Goal: Information Seeking & Learning: Learn about a topic

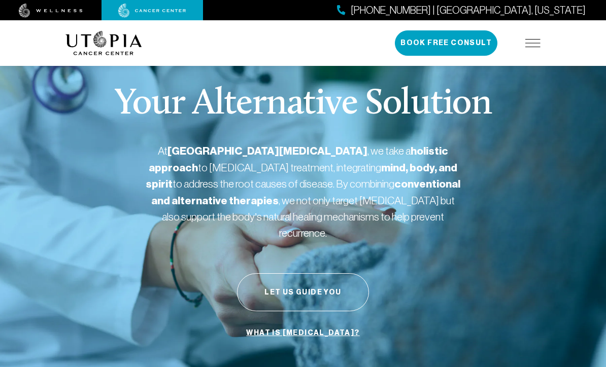
click at [534, 34] on div "[PHONE_NUMBER] | [GEOGRAPHIC_DATA], [US_STATE] Book Free Consult" at bounding box center [468, 42] width 146 height 25
click at [536, 42] on img at bounding box center [532, 43] width 15 height 8
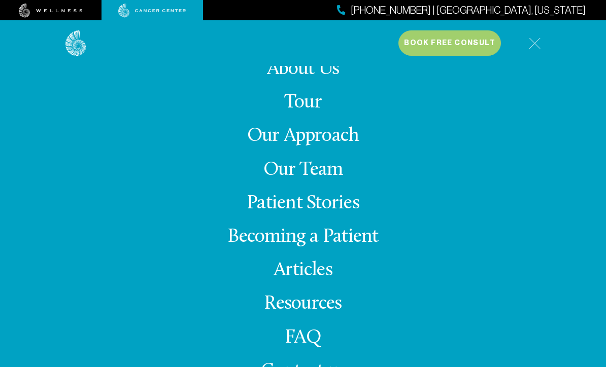
click at [536, 41] on img at bounding box center [535, 44] width 12 height 12
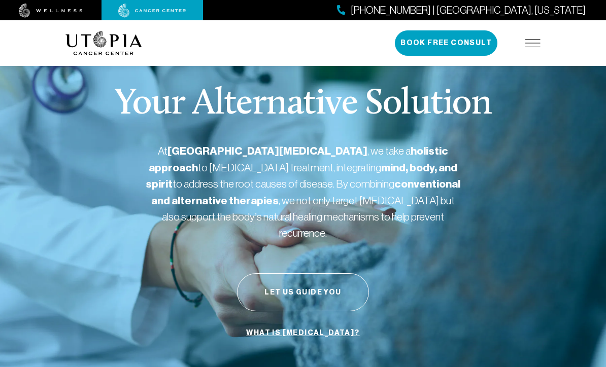
click at [534, 46] on img at bounding box center [532, 43] width 15 height 8
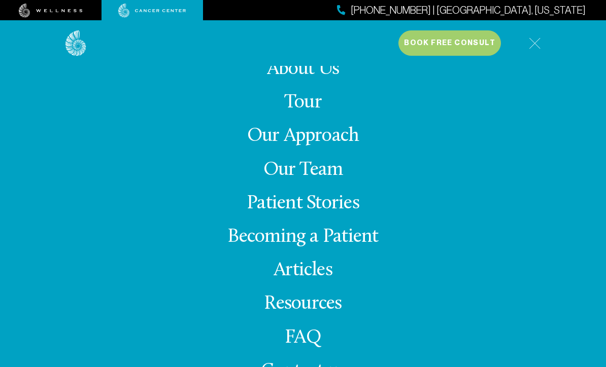
click at [287, 247] on link "Becoming a Patient" at bounding box center [302, 237] width 151 height 20
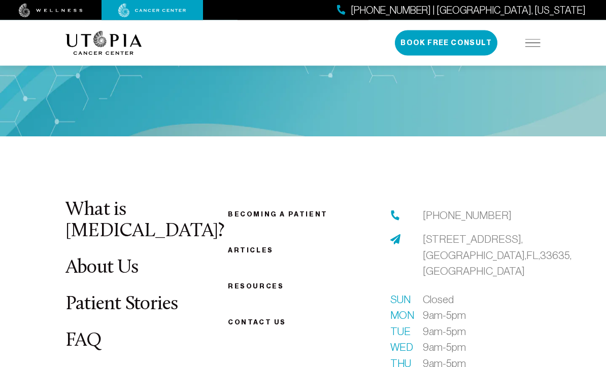
scroll to position [1414, 0]
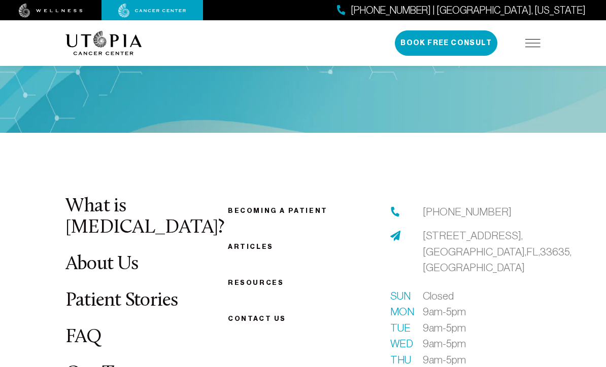
click at [83, 333] on link "FAQ" at bounding box center [83, 338] width 37 height 20
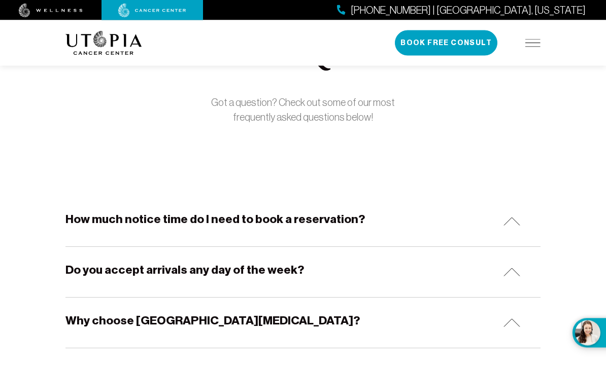
click at [513, 222] on img at bounding box center [511, 222] width 17 height 9
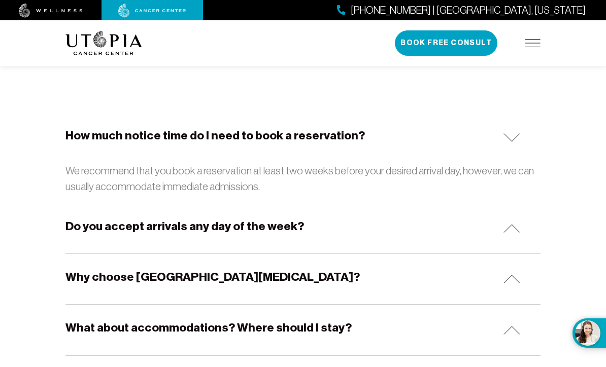
scroll to position [173, 0]
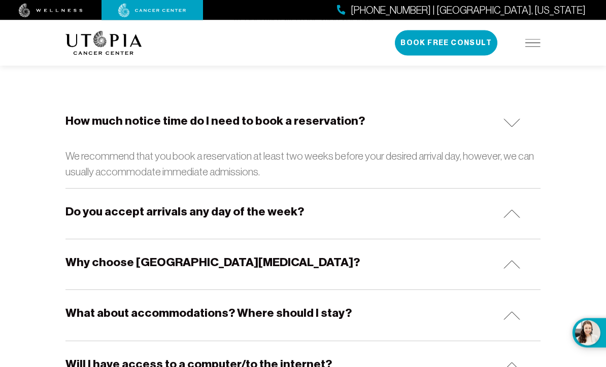
click at [517, 213] on img at bounding box center [511, 214] width 17 height 9
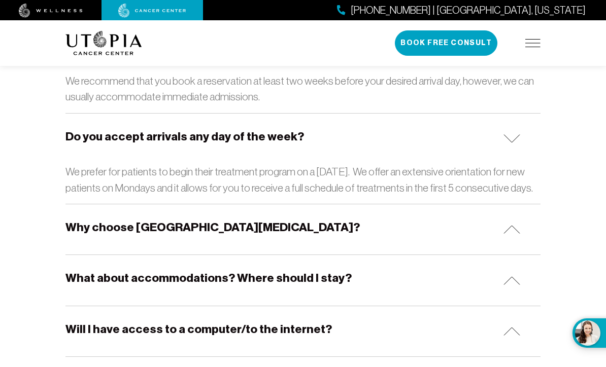
scroll to position [269, 0]
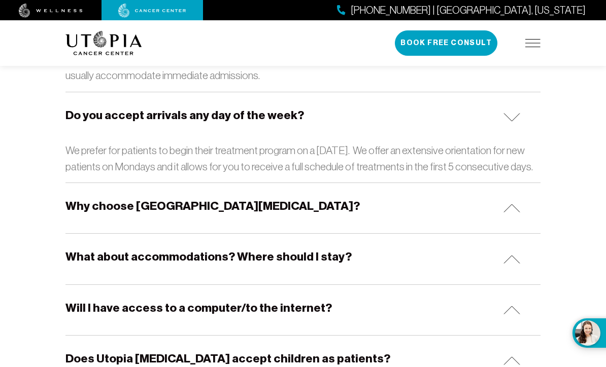
click at [510, 208] on img at bounding box center [511, 208] width 17 height 9
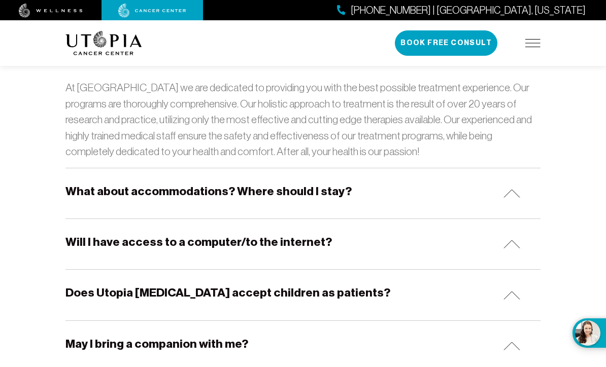
scroll to position [428, 0]
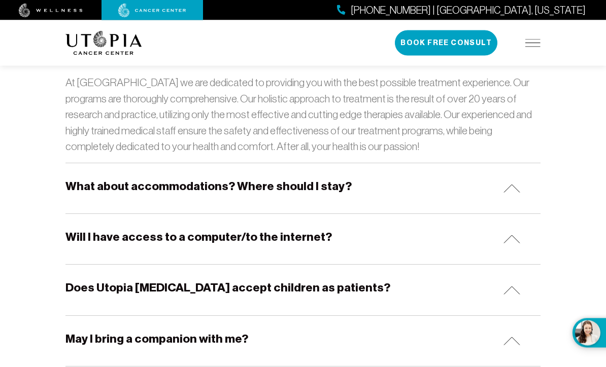
click at [508, 236] on img at bounding box center [511, 239] width 17 height 9
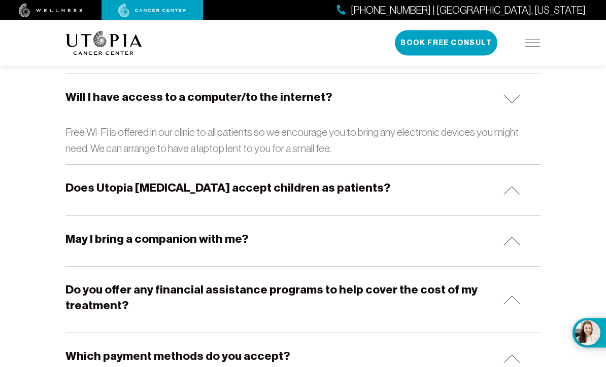
scroll to position [568, 0]
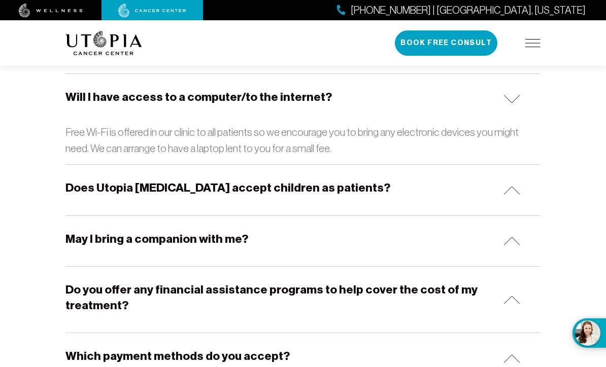
click at [506, 240] on img at bounding box center [511, 241] width 17 height 9
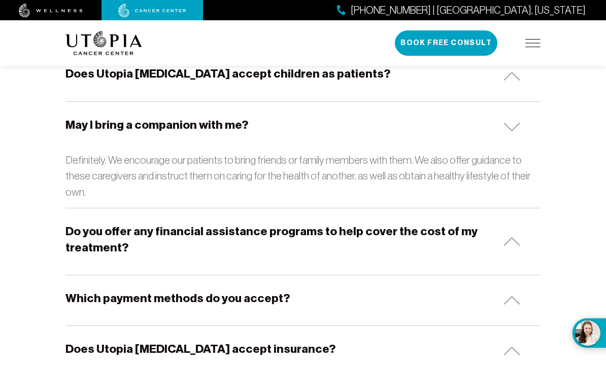
scroll to position [686, 0]
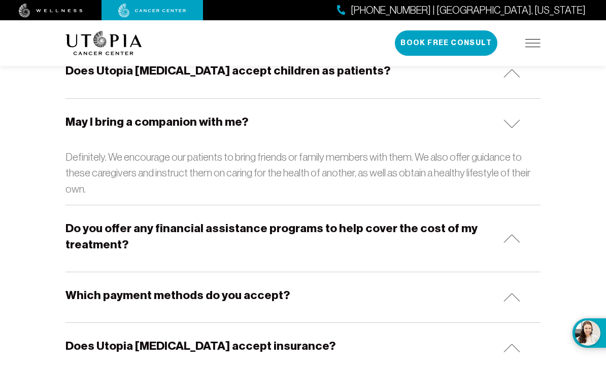
click at [503, 236] on img at bounding box center [511, 238] width 17 height 9
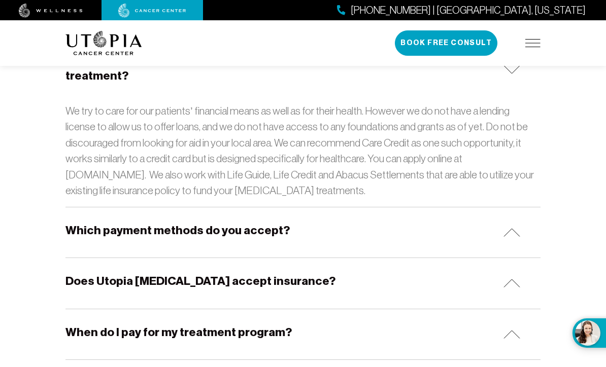
scroll to position [870, 0]
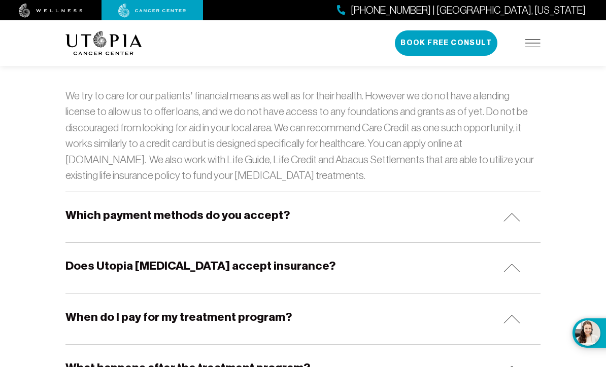
click at [513, 213] on img at bounding box center [511, 217] width 17 height 9
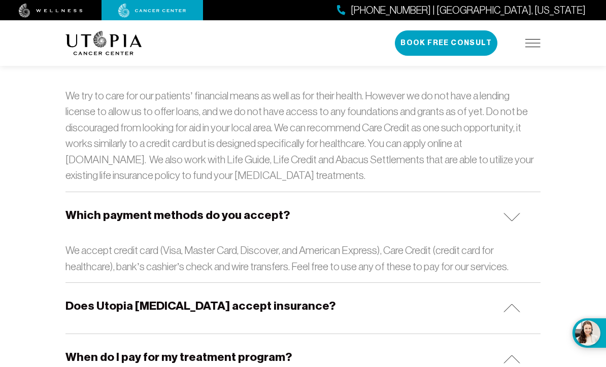
click at [510, 304] on img at bounding box center [511, 308] width 17 height 9
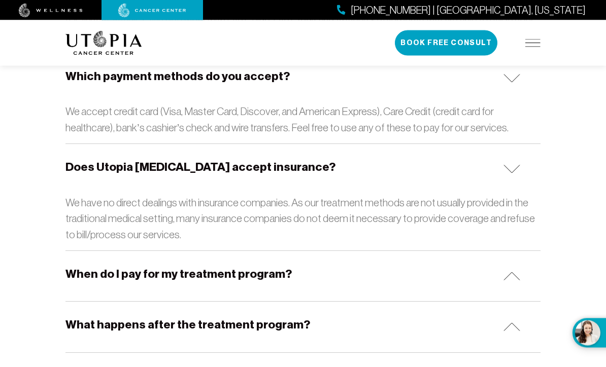
scroll to position [1009, 0]
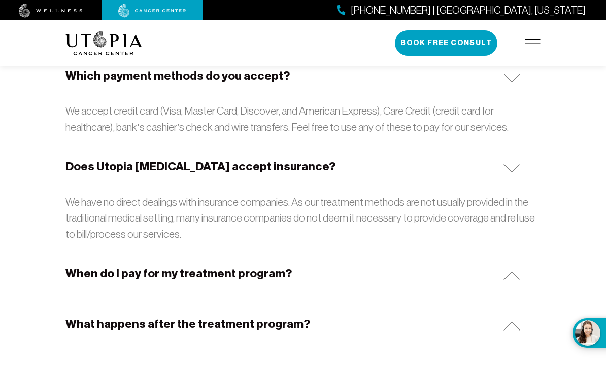
click at [512, 271] on img at bounding box center [511, 275] width 17 height 9
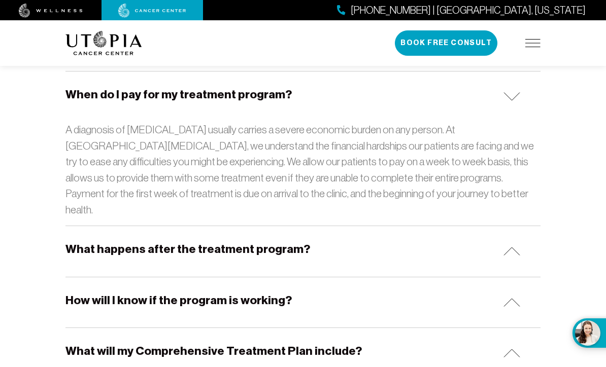
scroll to position [1200, 0]
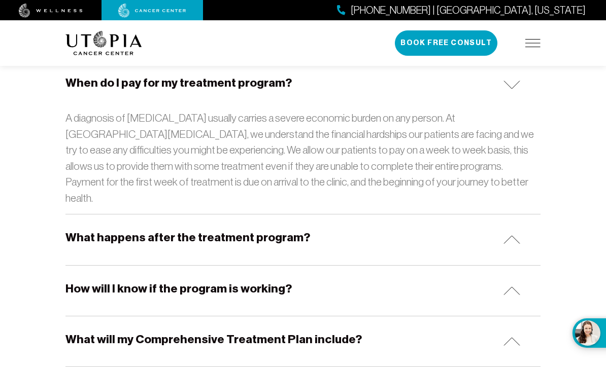
click at [514, 235] on img at bounding box center [511, 239] width 17 height 9
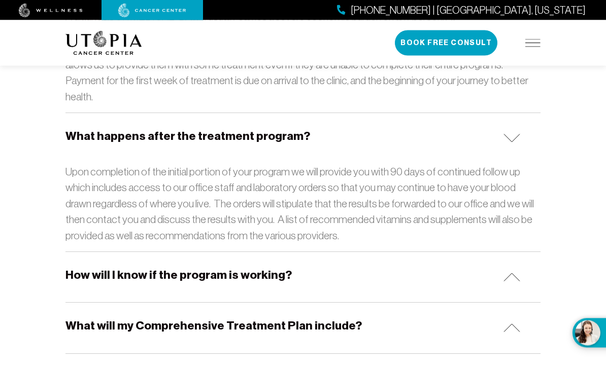
scroll to position [1309, 0]
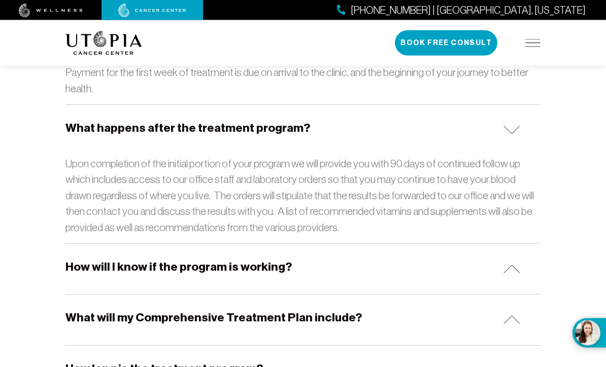
click at [509, 316] on img at bounding box center [511, 320] width 17 height 9
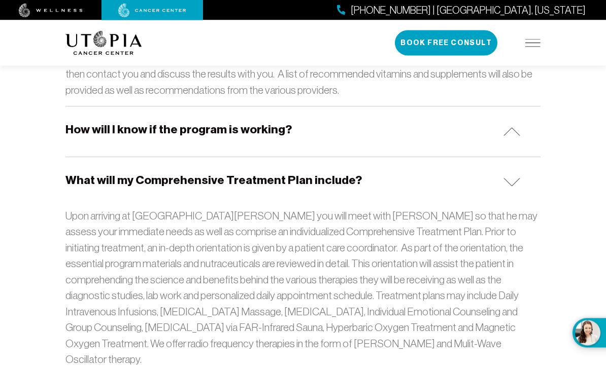
scroll to position [1456, 0]
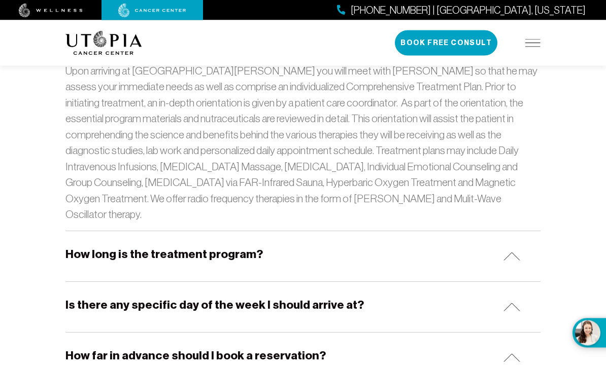
click at [513, 253] on img at bounding box center [511, 257] width 17 height 9
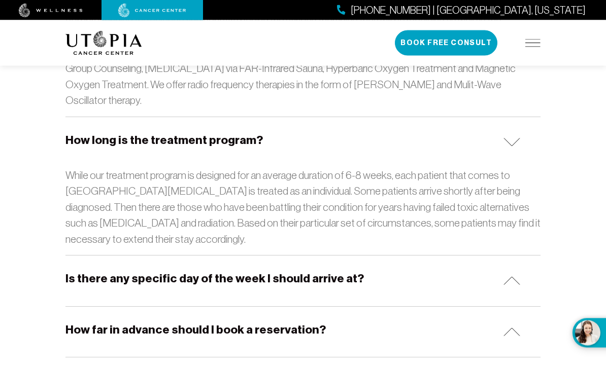
click at [509, 277] on img at bounding box center [511, 281] width 17 height 9
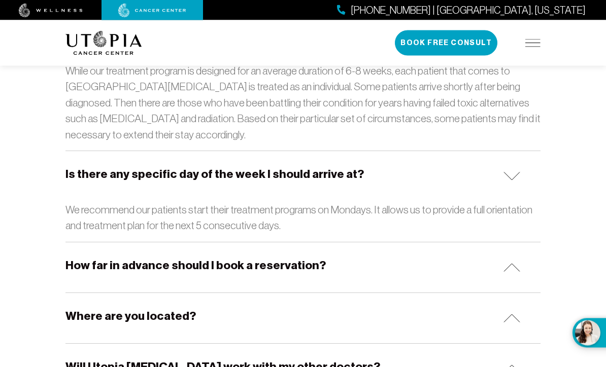
scroll to position [1811, 0]
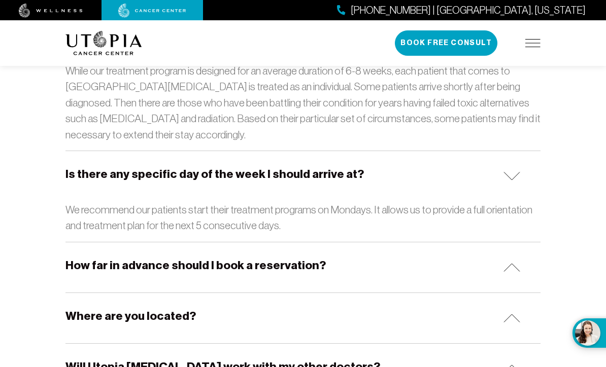
click at [514, 314] on img at bounding box center [511, 318] width 17 height 9
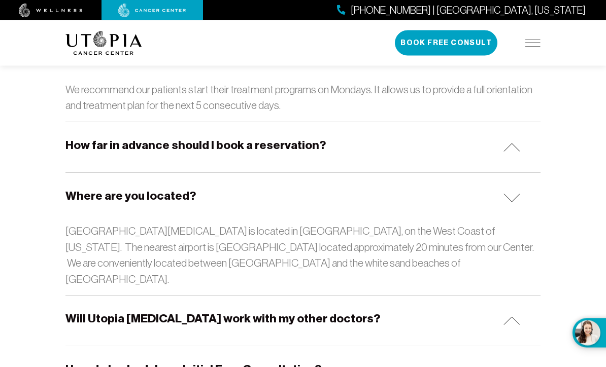
scroll to position [1932, 0]
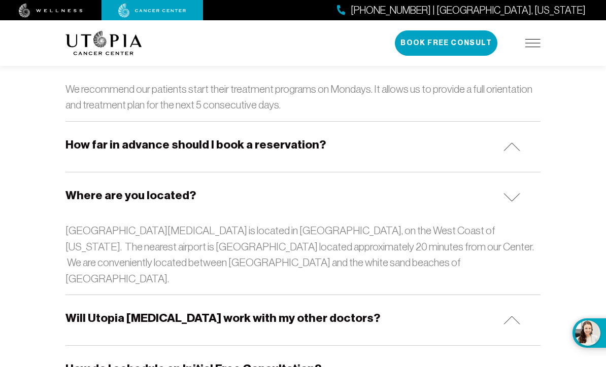
click at [504, 316] on img at bounding box center [511, 320] width 17 height 9
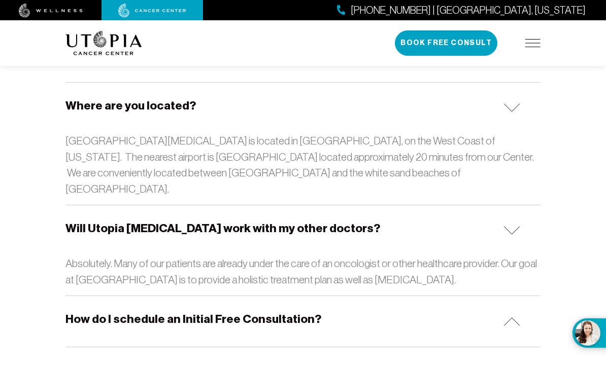
scroll to position [2030, 0]
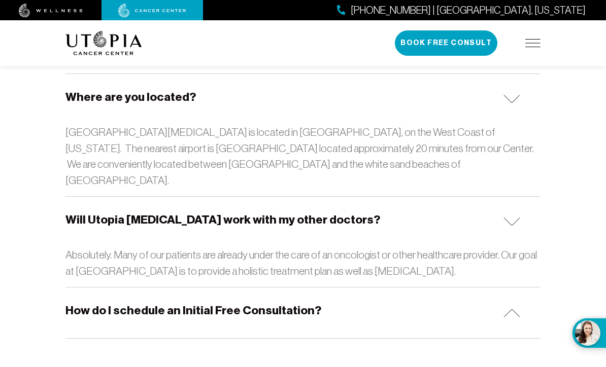
click at [509, 309] on img at bounding box center [511, 313] width 17 height 9
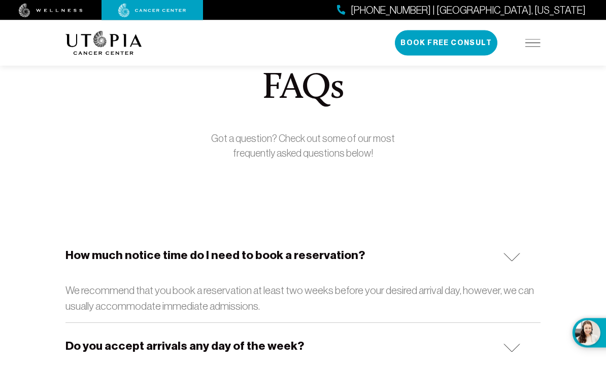
scroll to position [0, 0]
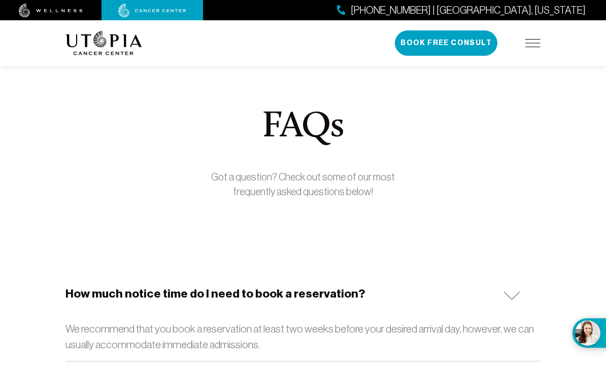
click at [532, 44] on img at bounding box center [532, 43] width 15 height 8
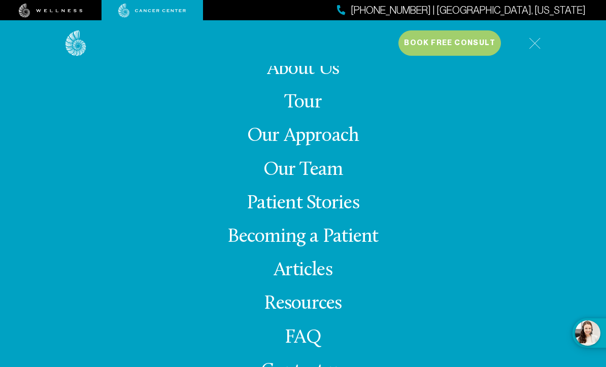
click at [301, 113] on link "Tour" at bounding box center [303, 103] width 38 height 20
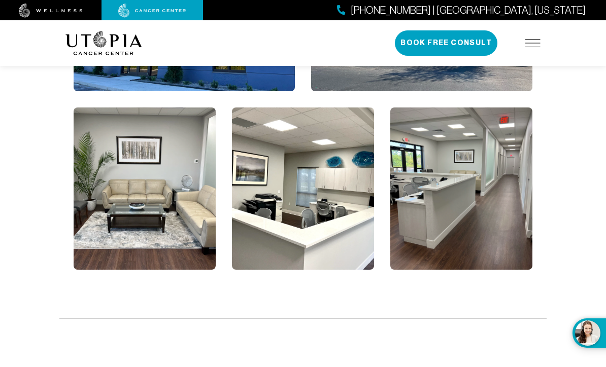
scroll to position [762, 0]
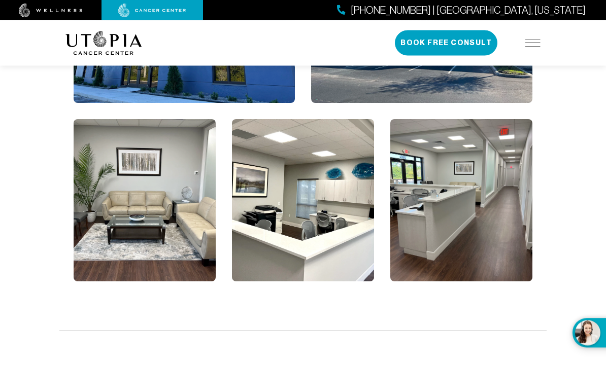
click at [197, 250] on img at bounding box center [145, 201] width 142 height 162
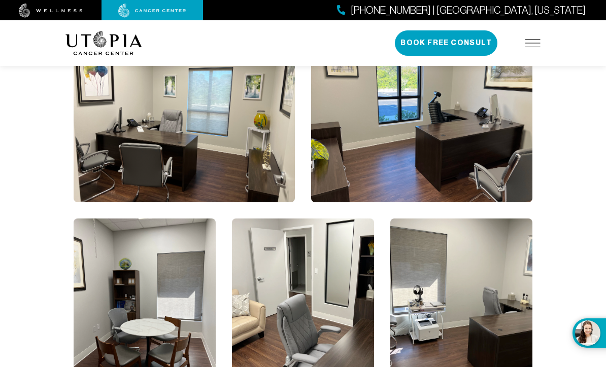
scroll to position [1818, 0]
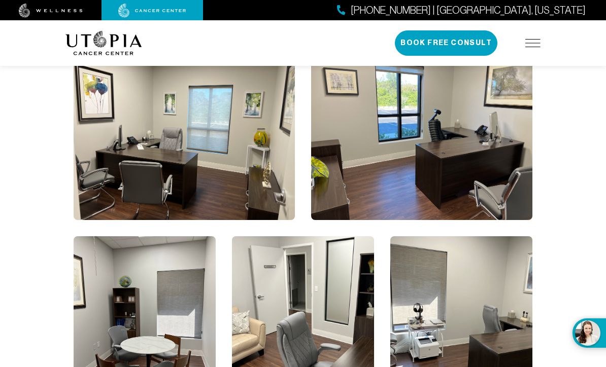
click at [531, 45] on img at bounding box center [532, 43] width 15 height 8
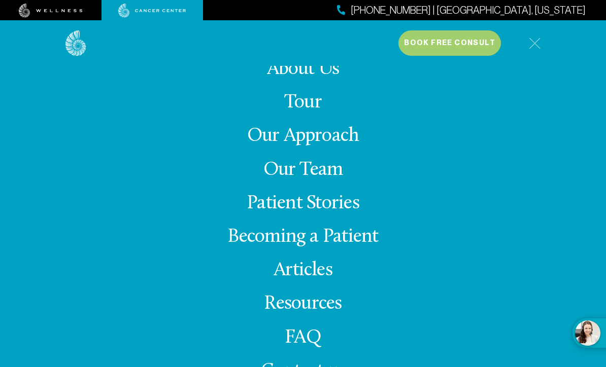
click at [317, 214] on link "Patient Stories" at bounding box center [303, 204] width 113 height 20
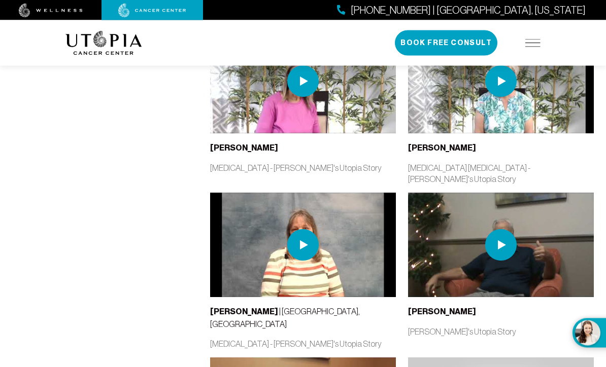
scroll to position [2364, 0]
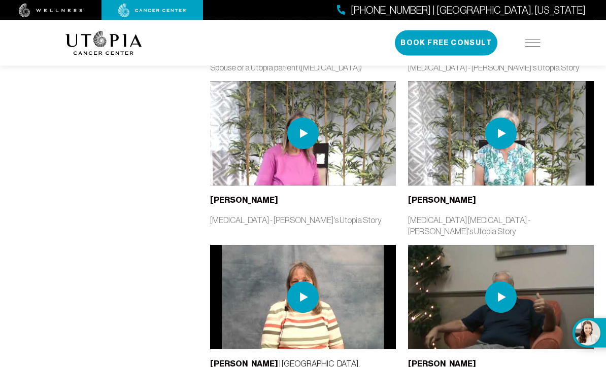
click at [494, 137] on img at bounding box center [500, 133] width 31 height 31
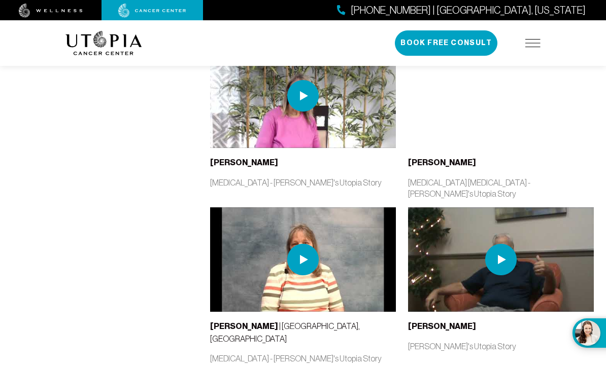
scroll to position [2326, 0]
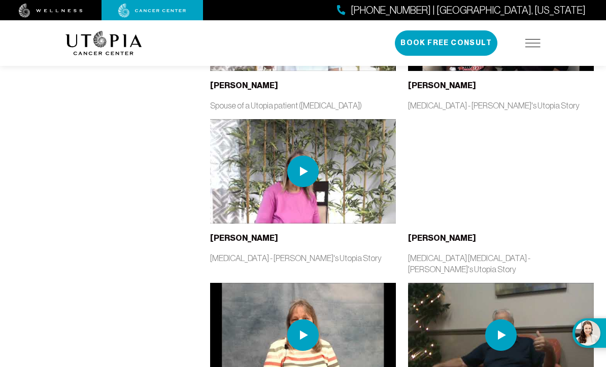
click at [302, 177] on img at bounding box center [302, 171] width 31 height 31
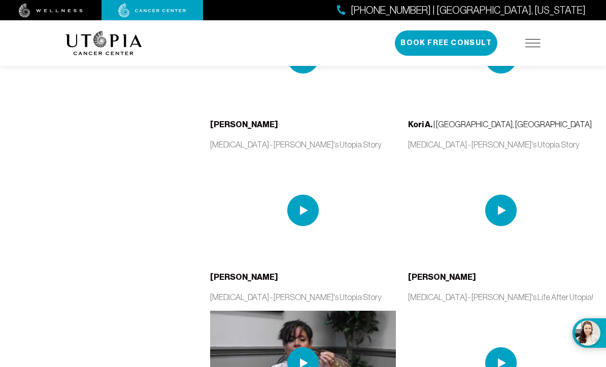
scroll to position [1523, 0]
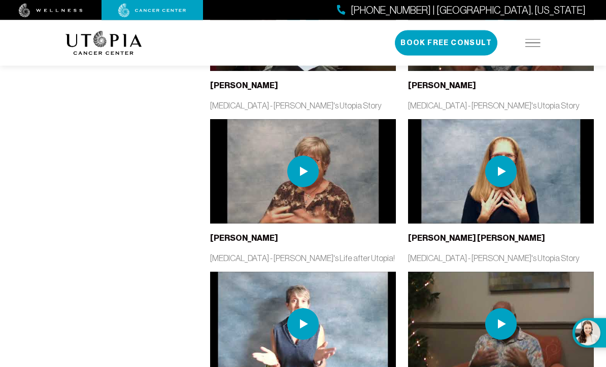
click at [301, 170] on img at bounding box center [302, 171] width 31 height 31
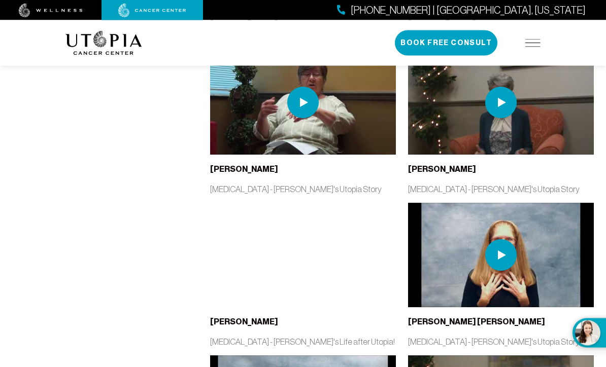
scroll to position [863, 0]
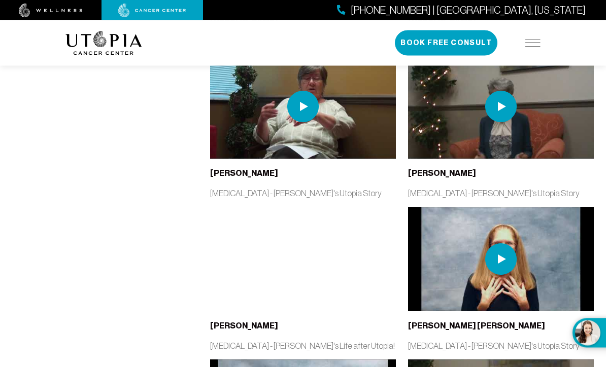
click at [305, 117] on img at bounding box center [302, 106] width 31 height 31
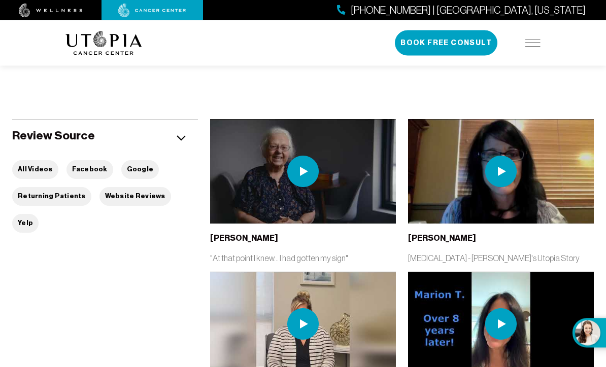
scroll to position [162, 0]
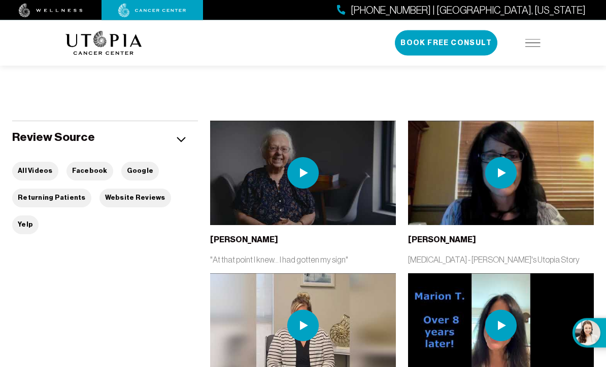
click at [298, 189] on img at bounding box center [302, 173] width 31 height 31
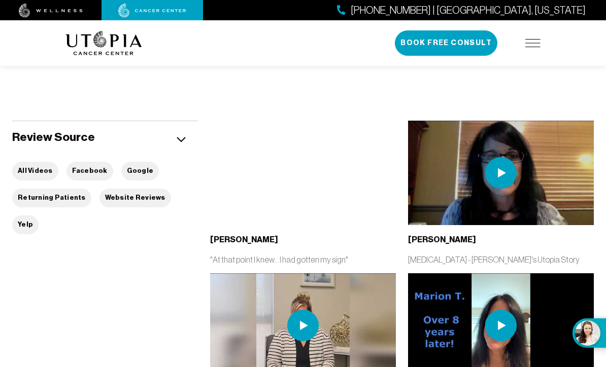
click at [532, 47] on img at bounding box center [532, 43] width 15 height 8
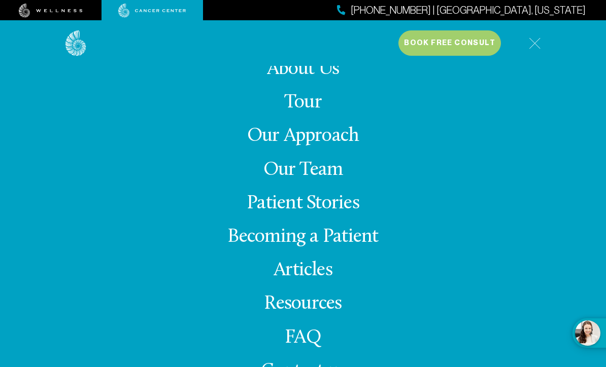
click at [342, 146] on link "Our Approach" at bounding box center [303, 136] width 112 height 20
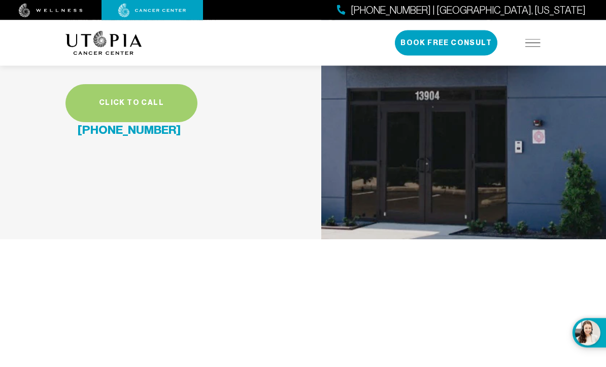
scroll to position [3224, 0]
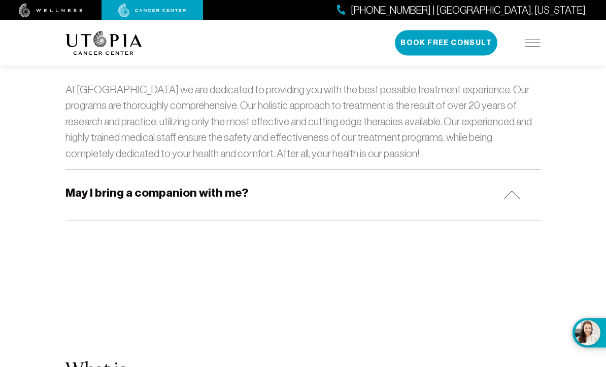
scroll to position [3703, 0]
